Goal: Information Seeking & Learning: Learn about a topic

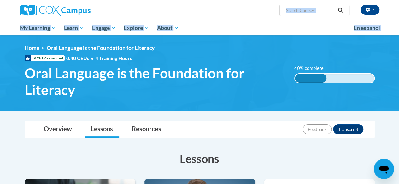
drag, startPoint x: 156, startPoint y: 2, endPoint x: 284, endPoint y: 42, distance: 134.2
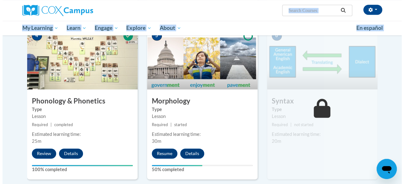
scroll to position [348, 0]
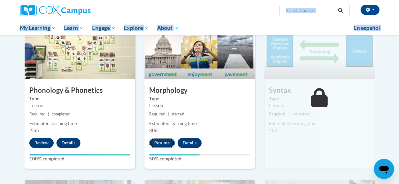
click at [155, 140] on button "Resume" at bounding box center [162, 143] width 26 height 10
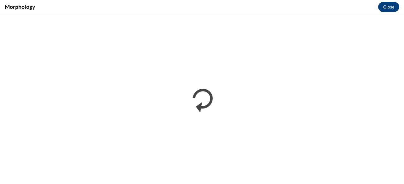
scroll to position [0, 0]
click at [245, 14] on iframe "</div></body> </html>" at bounding box center [202, 99] width 404 height 170
